Goal: Transaction & Acquisition: Download file/media

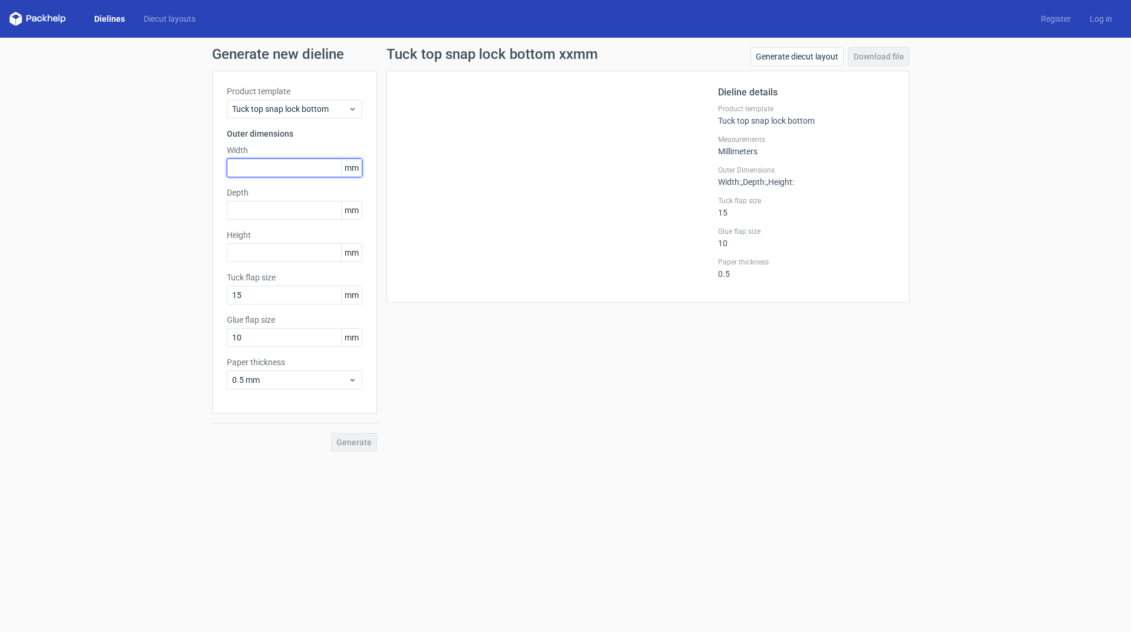
drag, startPoint x: 246, startPoint y: 167, endPoint x: 249, endPoint y: 176, distance: 9.9
click at [246, 167] on input "text" at bounding box center [295, 168] width 136 height 19
click at [248, 252] on input "text" at bounding box center [295, 252] width 136 height 19
type input "70"
click at [247, 166] on input "text" at bounding box center [295, 168] width 136 height 19
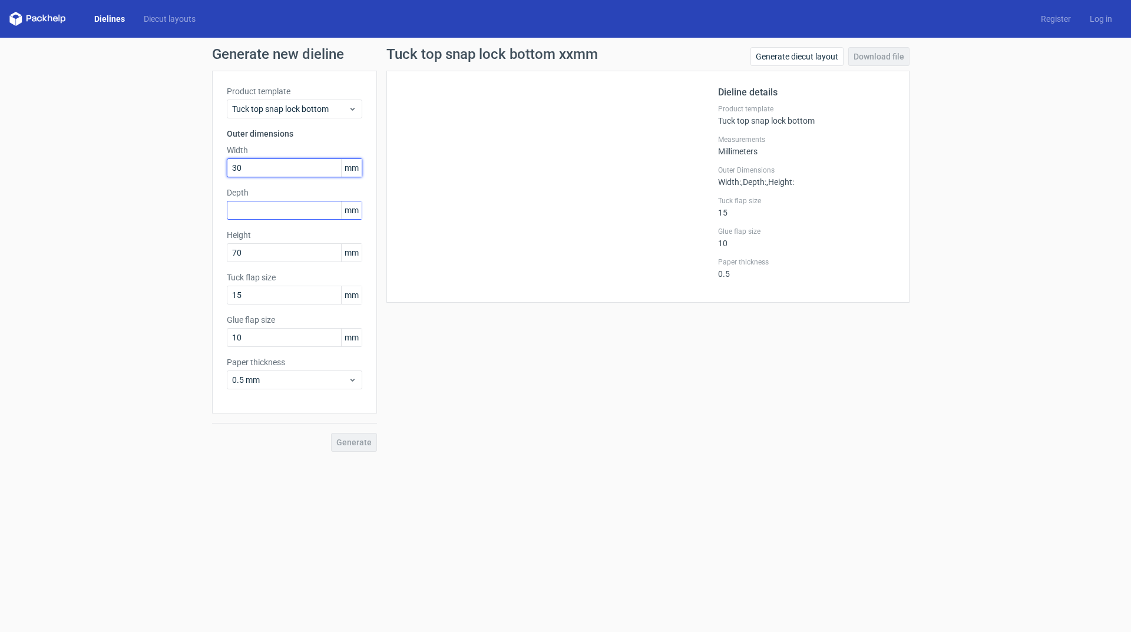
type input "30"
click at [249, 216] on input "text" at bounding box center [295, 210] width 136 height 19
type input "30"
drag, startPoint x: 360, startPoint y: 445, endPoint x: 351, endPoint y: 453, distance: 12.5
click at [358, 444] on span "Generate" at bounding box center [353, 442] width 35 height 8
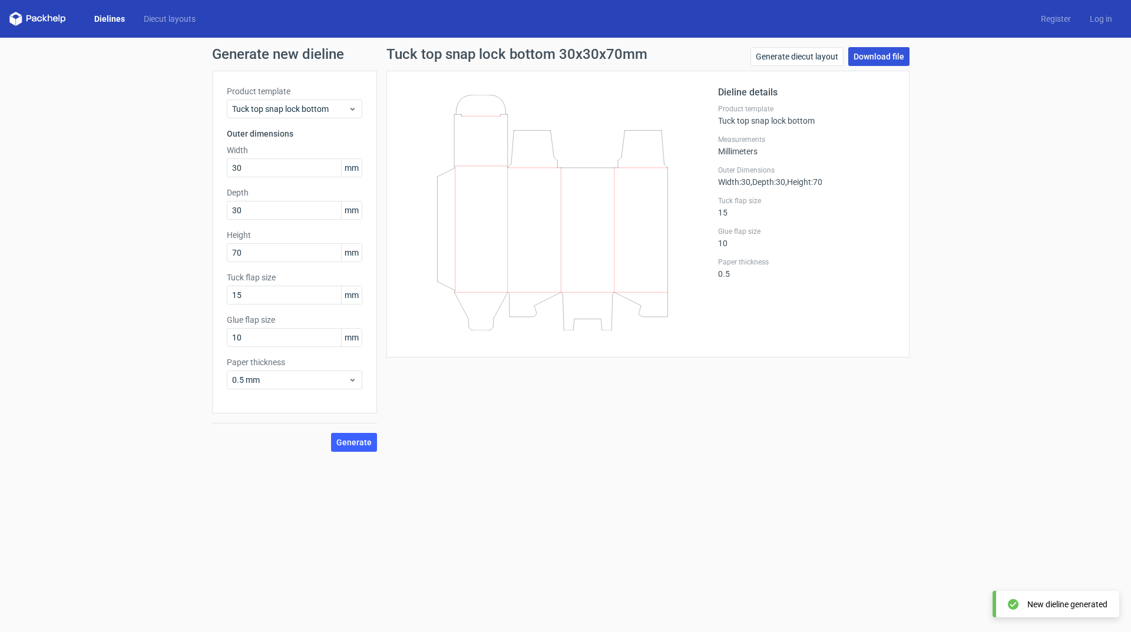
drag, startPoint x: 882, startPoint y: 55, endPoint x: 867, endPoint y: 64, distance: 17.0
click at [880, 55] on link "Download file" at bounding box center [879, 56] width 61 height 19
